Goal: Task Accomplishment & Management: Use online tool/utility

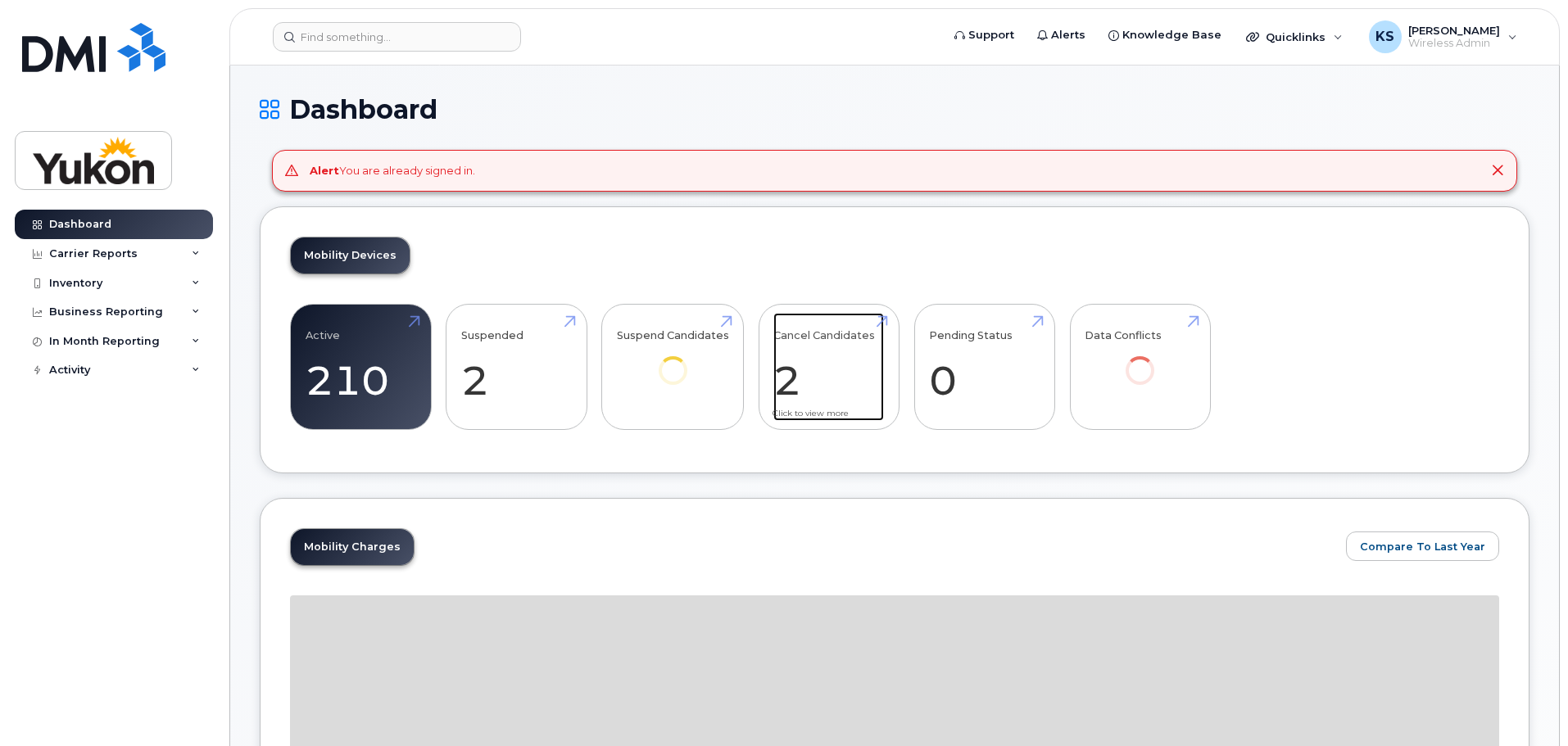
click at [841, 345] on link "Cancel Candidates 2" at bounding box center [829, 366] width 110 height 108
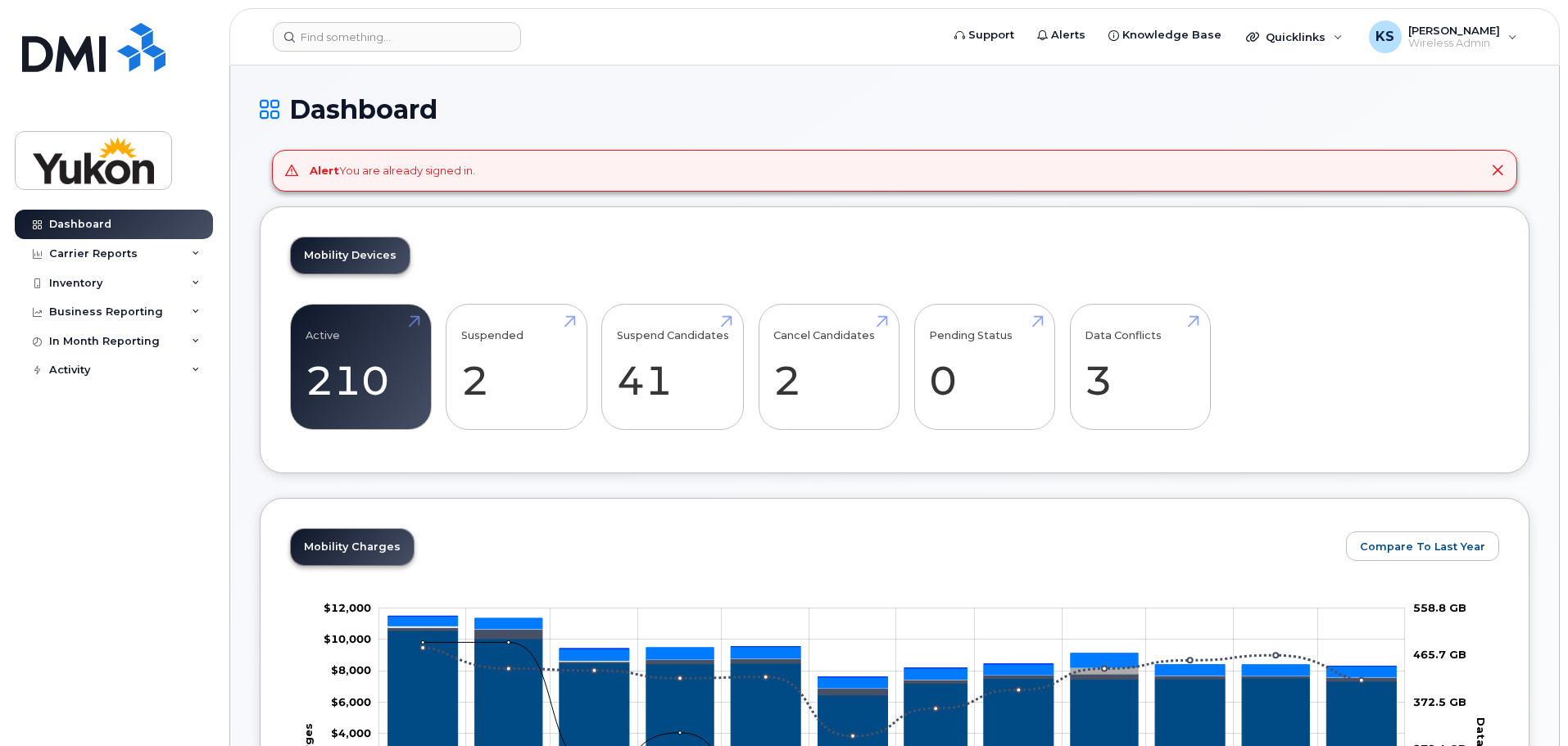
click at [1501, 166] on icon at bounding box center [1497, 170] width 13 height 13
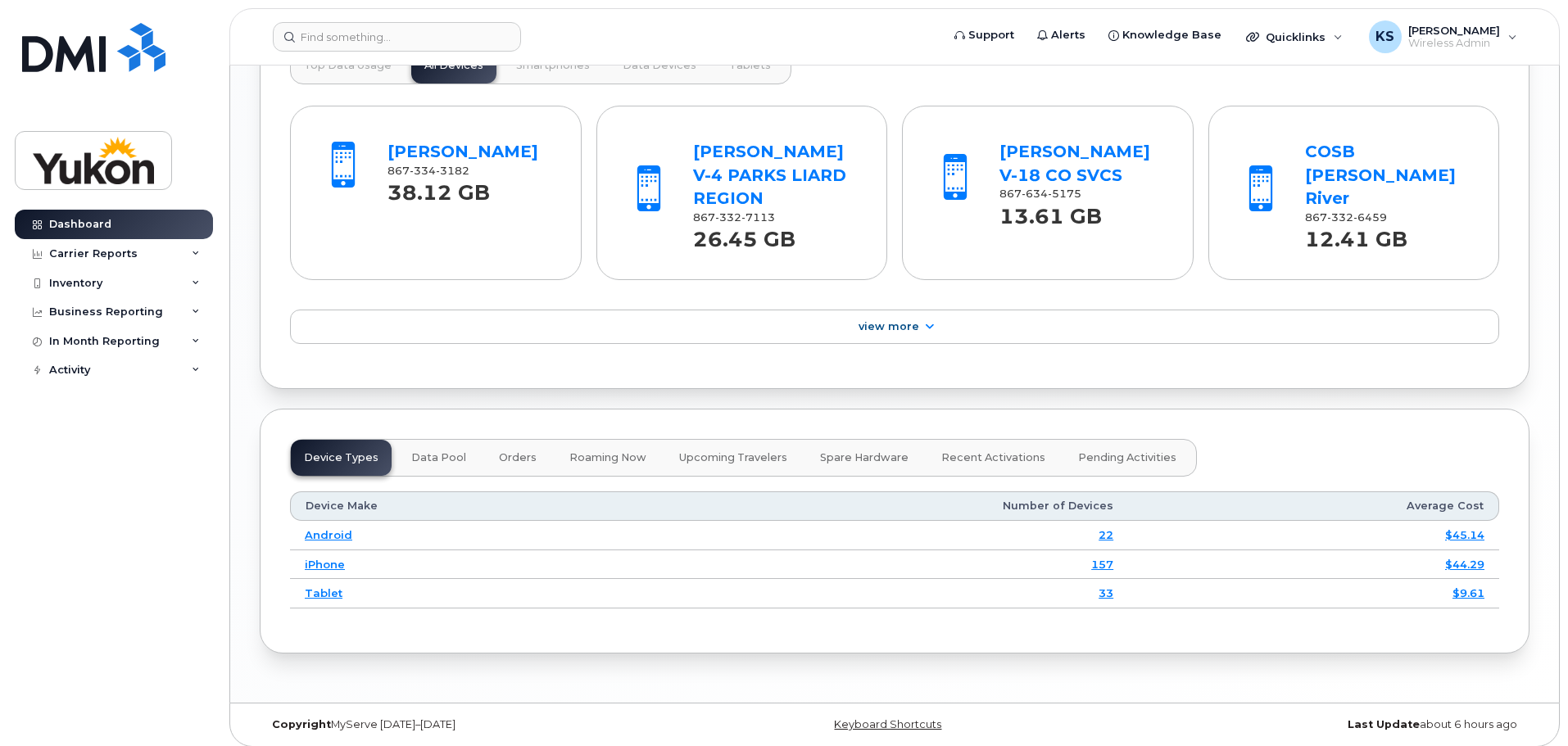
scroll to position [1396, 0]
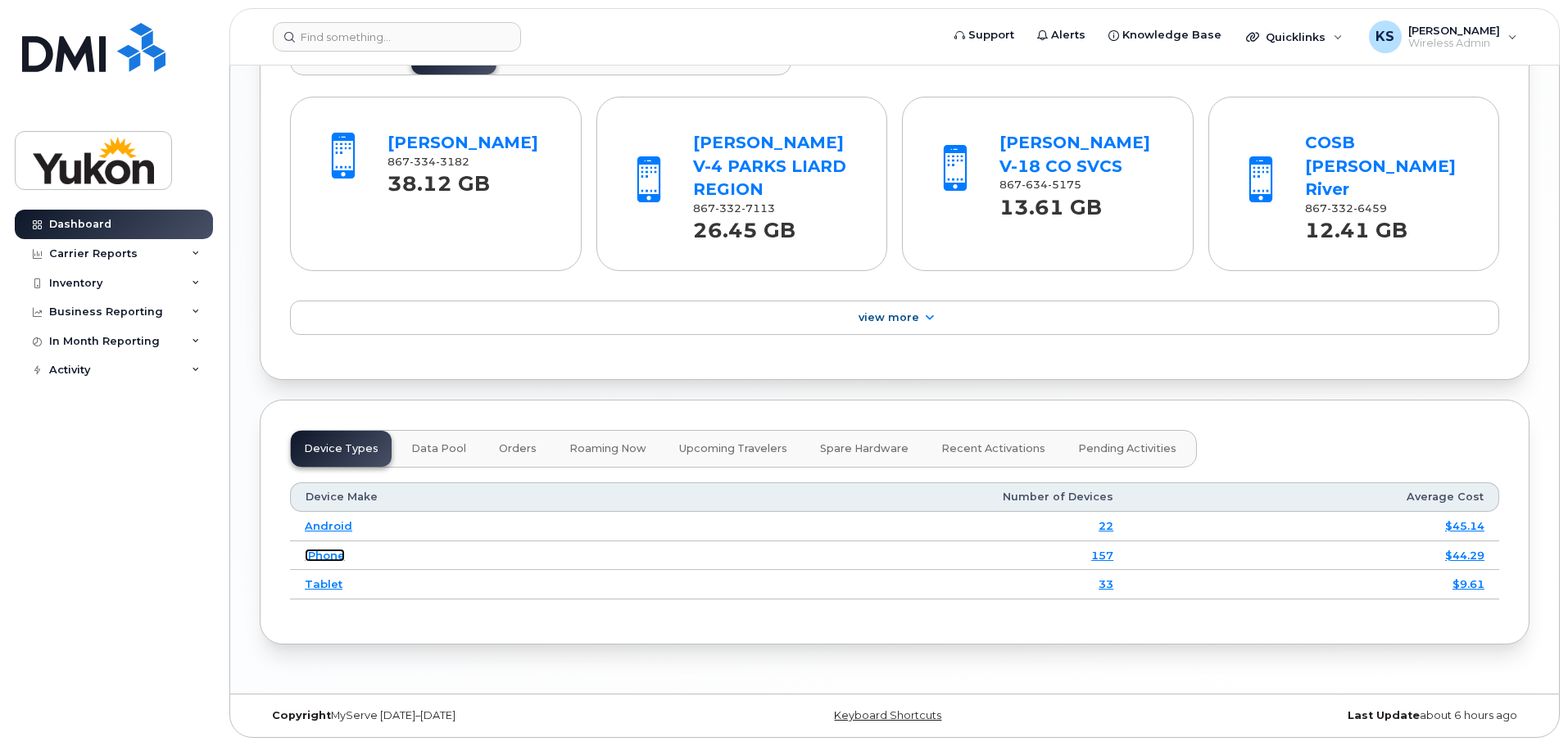
click at [331, 561] on link "iPhone" at bounding box center [325, 555] width 40 height 13
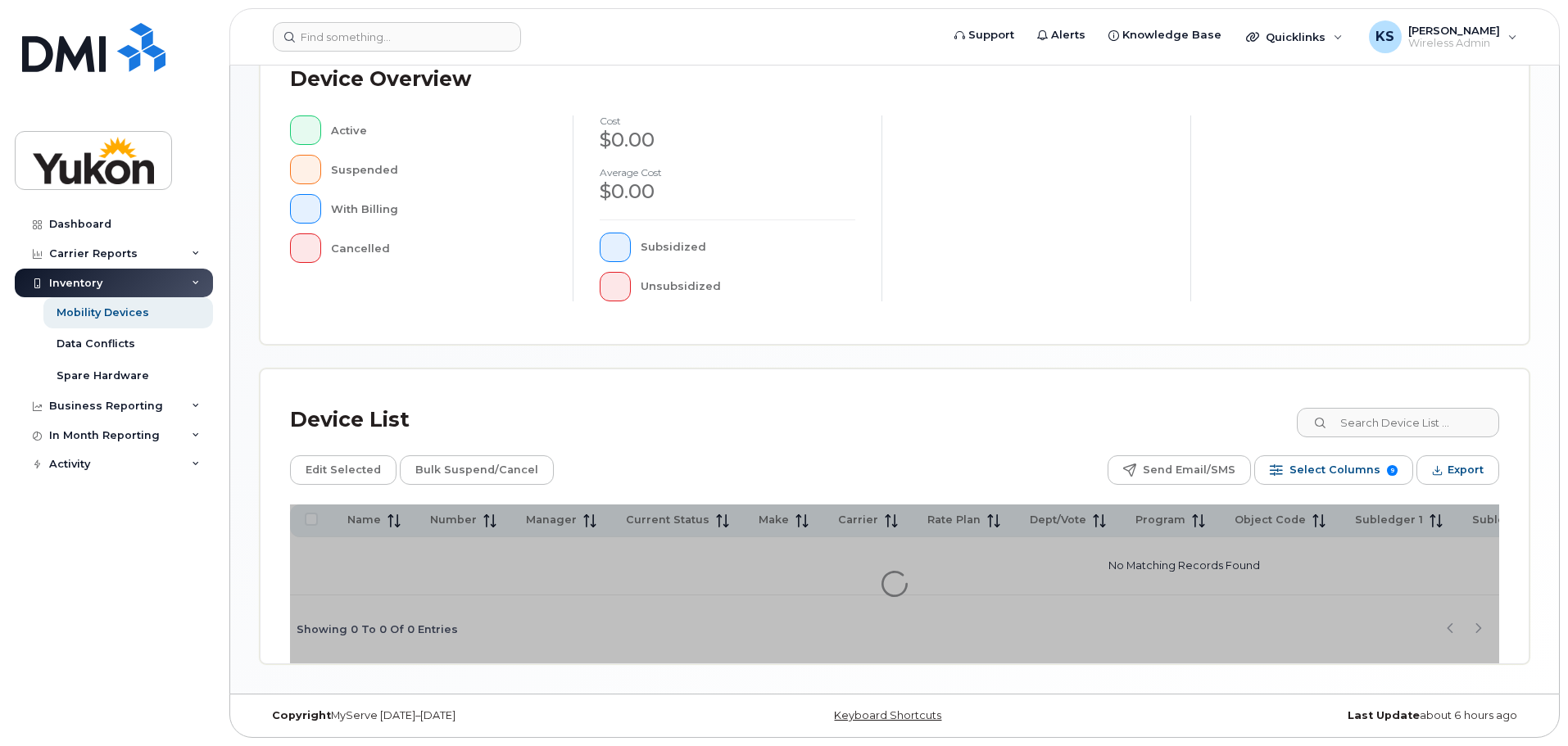
scroll to position [385, 0]
click at [92, 222] on div "Dashboard" at bounding box center [80, 223] width 62 height 13
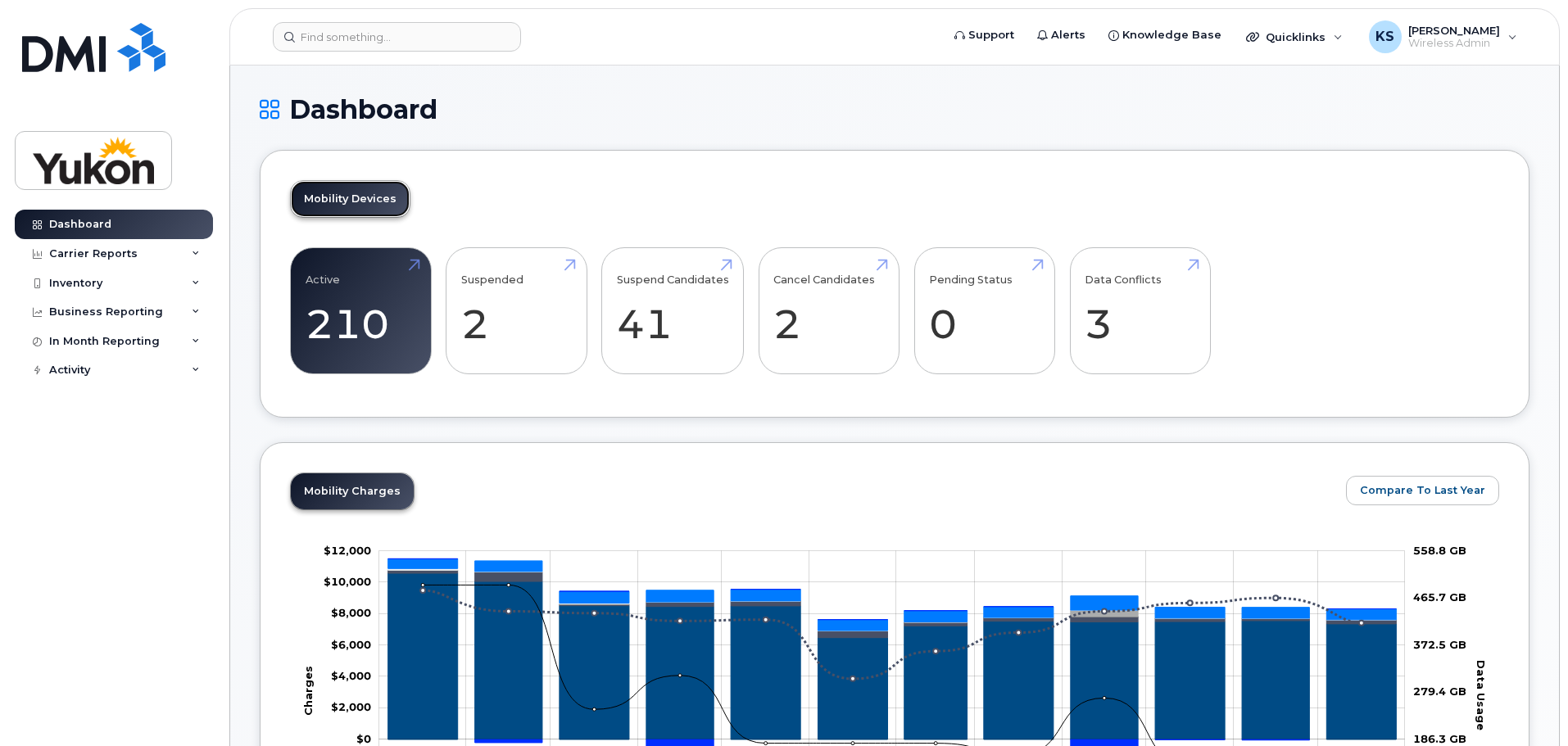
click at [369, 199] on link "Mobility Devices" at bounding box center [350, 199] width 119 height 36
click at [369, 316] on link "Active 210" at bounding box center [361, 311] width 110 height 108
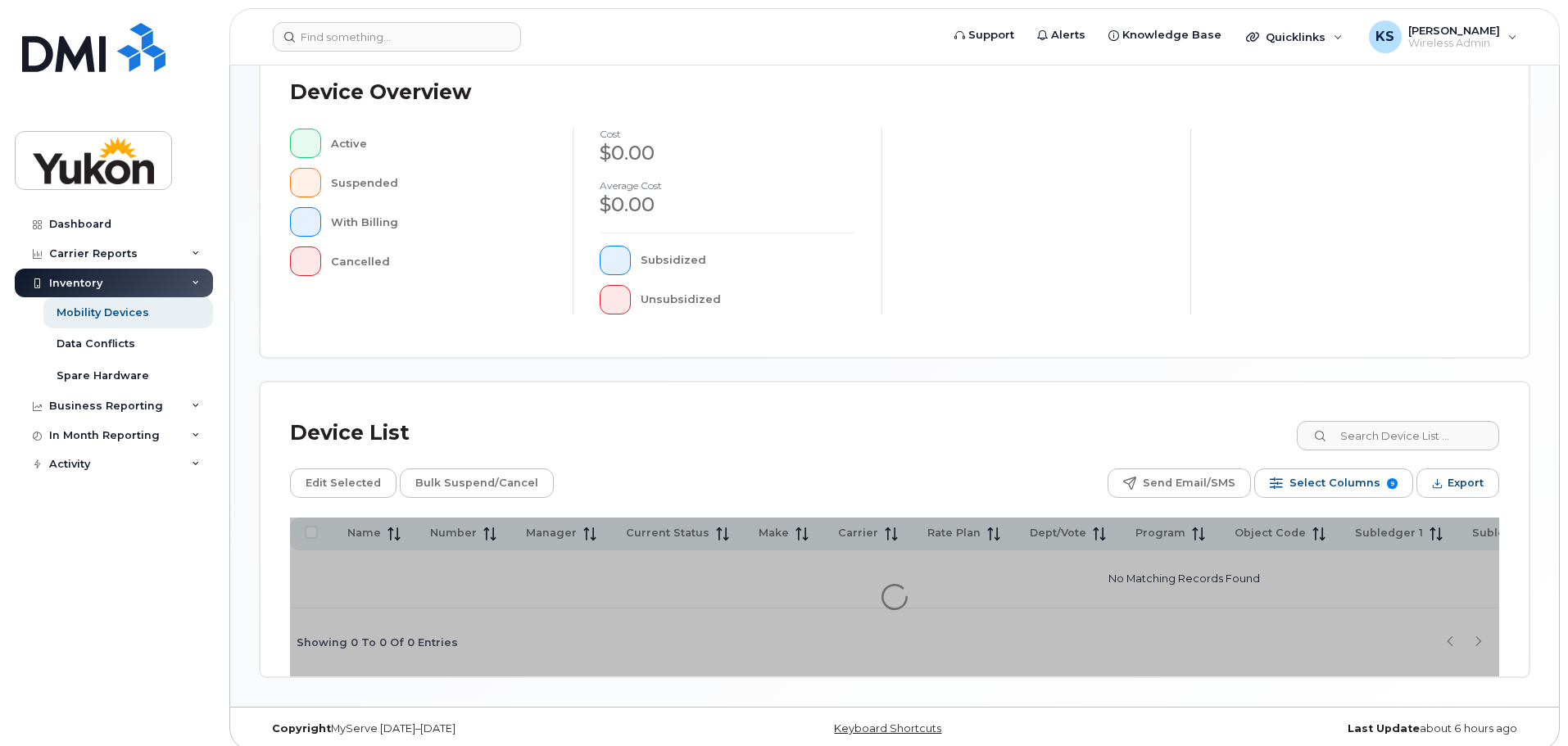
scroll to position [385, 0]
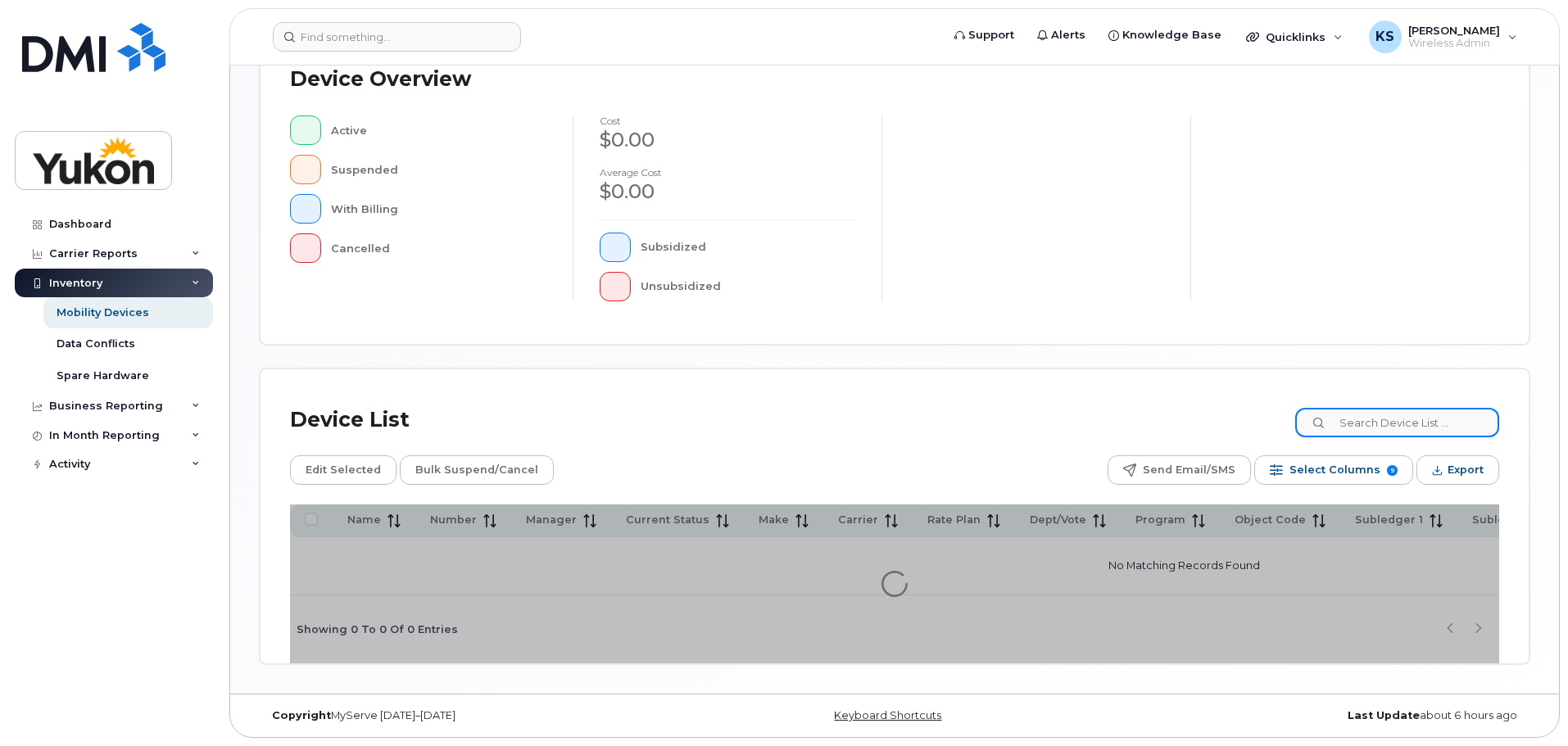
click at [1420, 410] on input at bounding box center [1397, 422] width 204 height 30
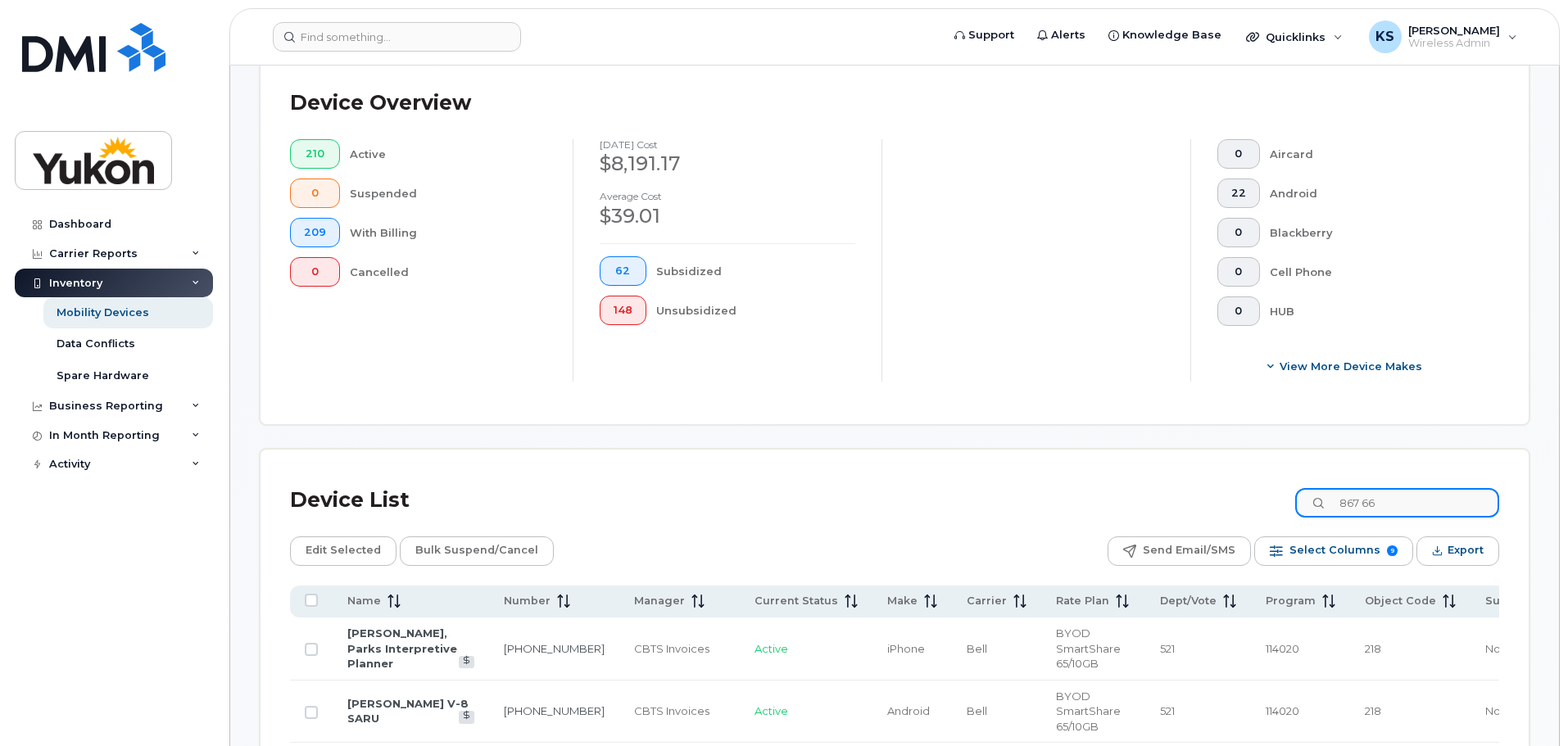
scroll to position [414, 0]
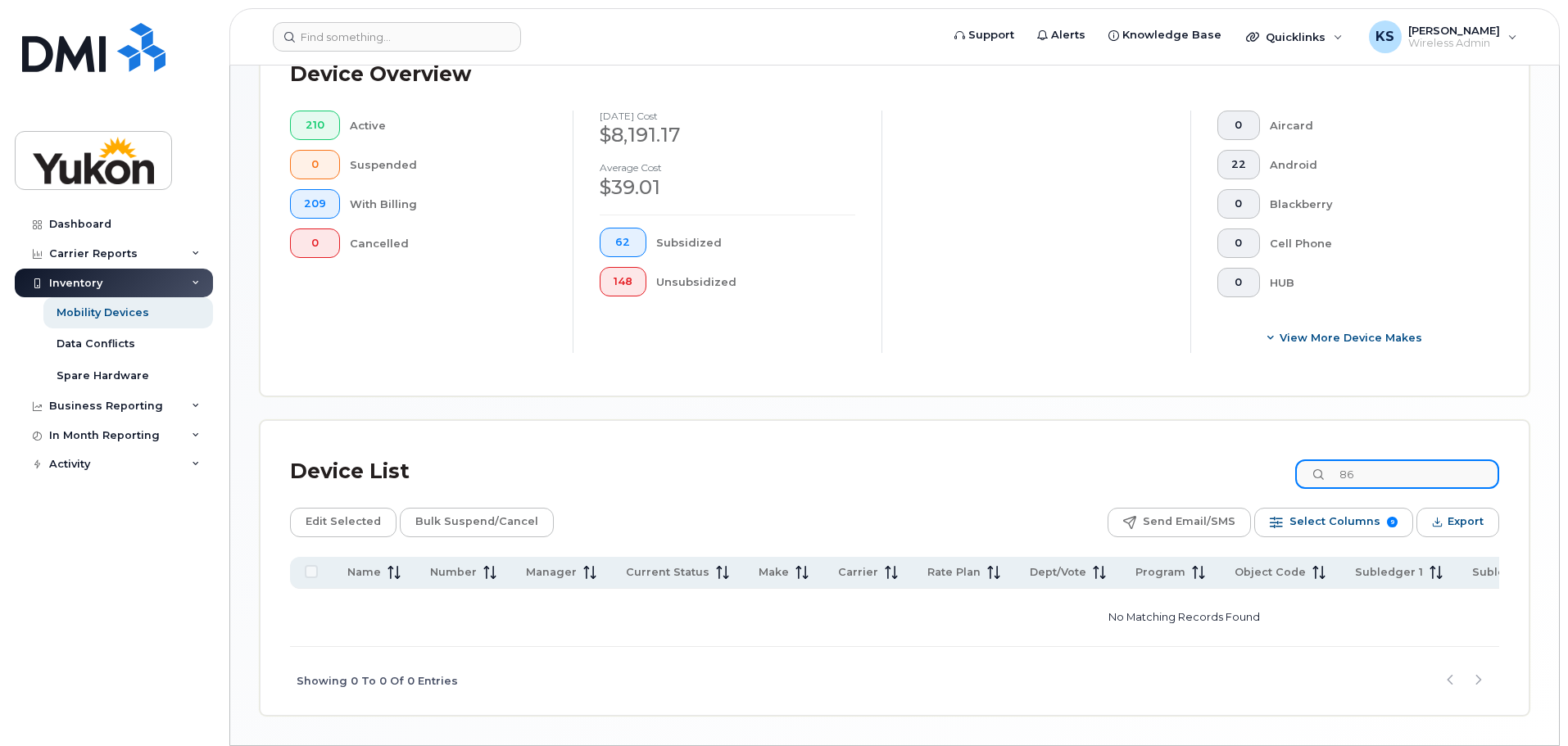
type input "8"
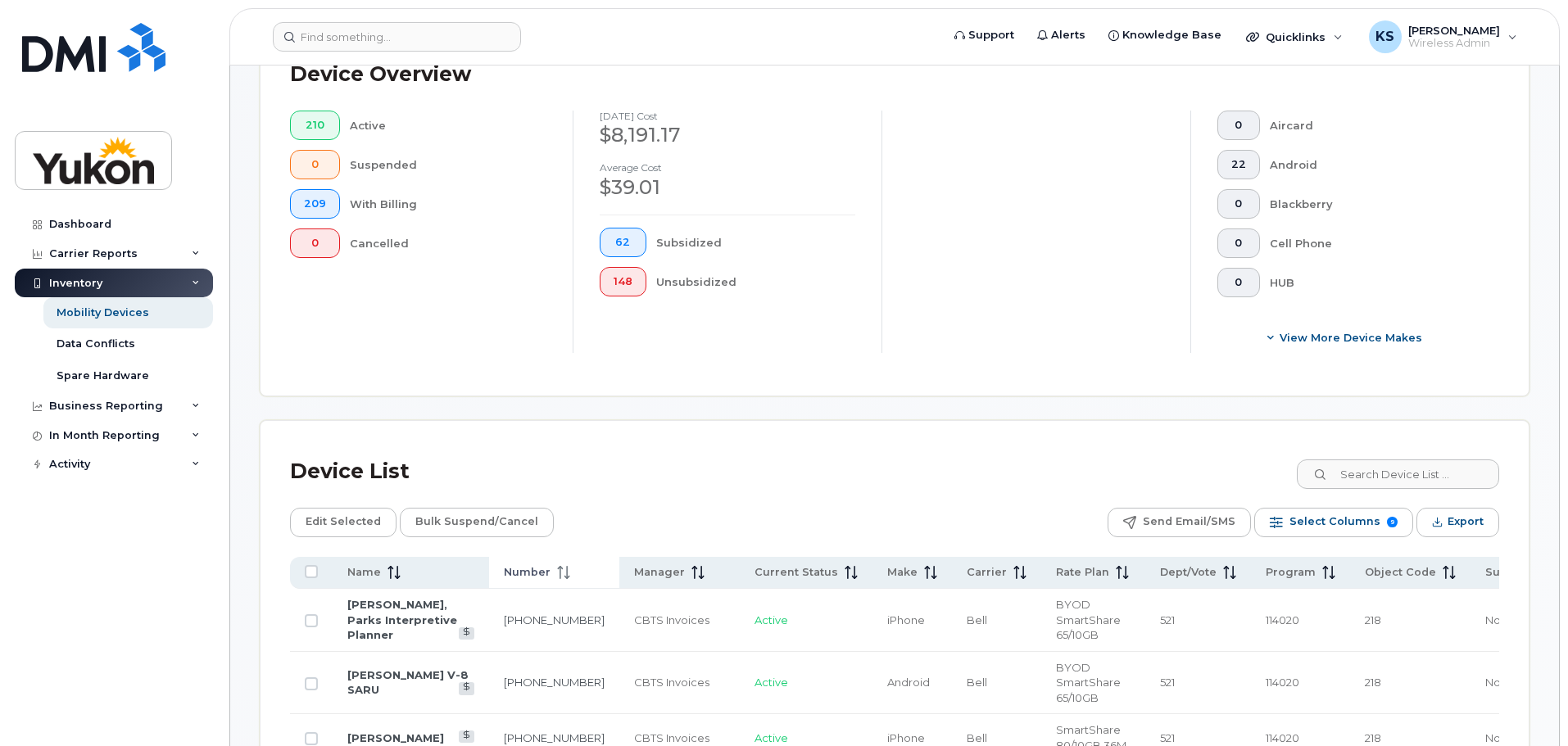
click at [558, 574] on icon at bounding box center [563, 572] width 13 height 13
click at [532, 578] on th "Number" at bounding box center [554, 574] width 130 height 32
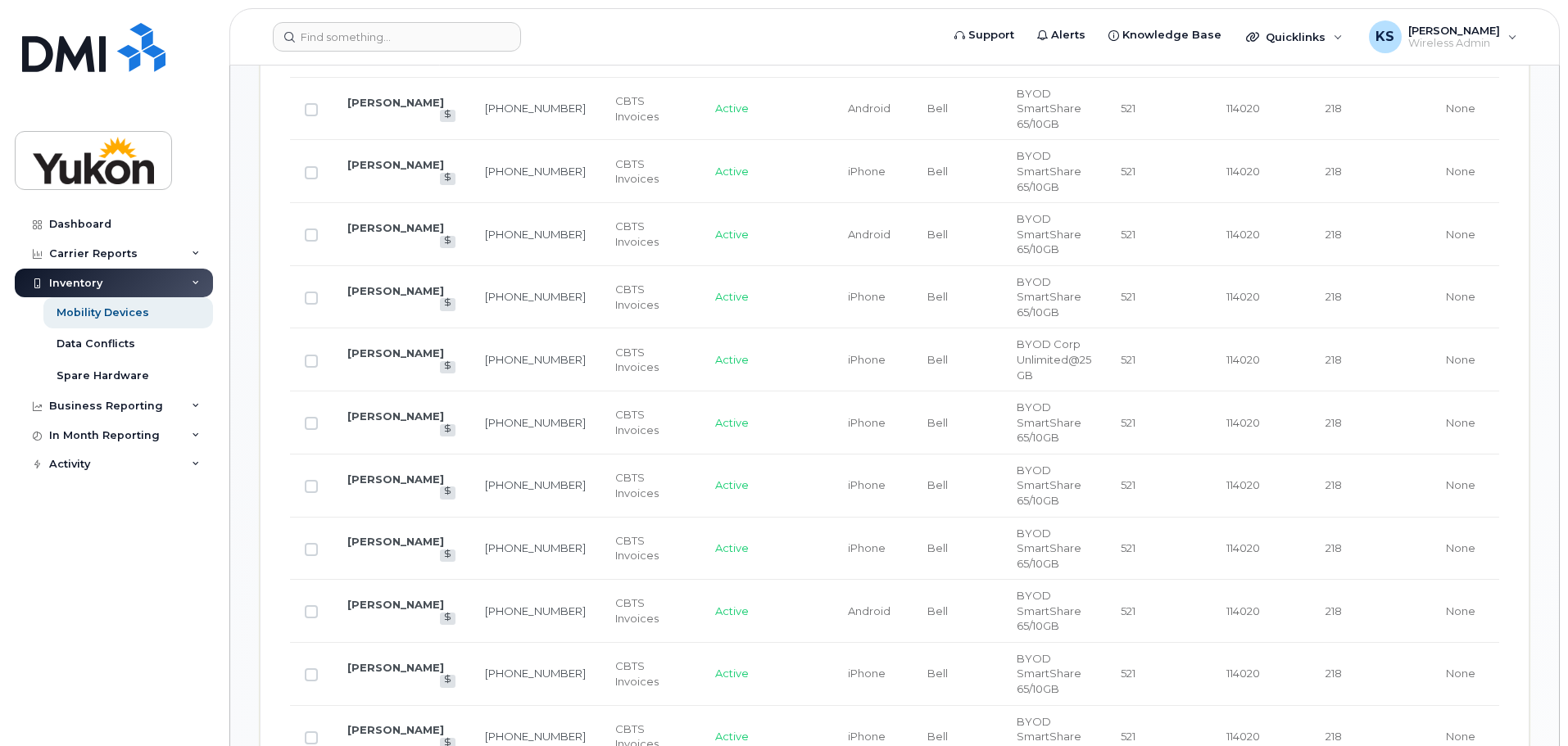
scroll to position [1151, 0]
